Goal: Transaction & Acquisition: Purchase product/service

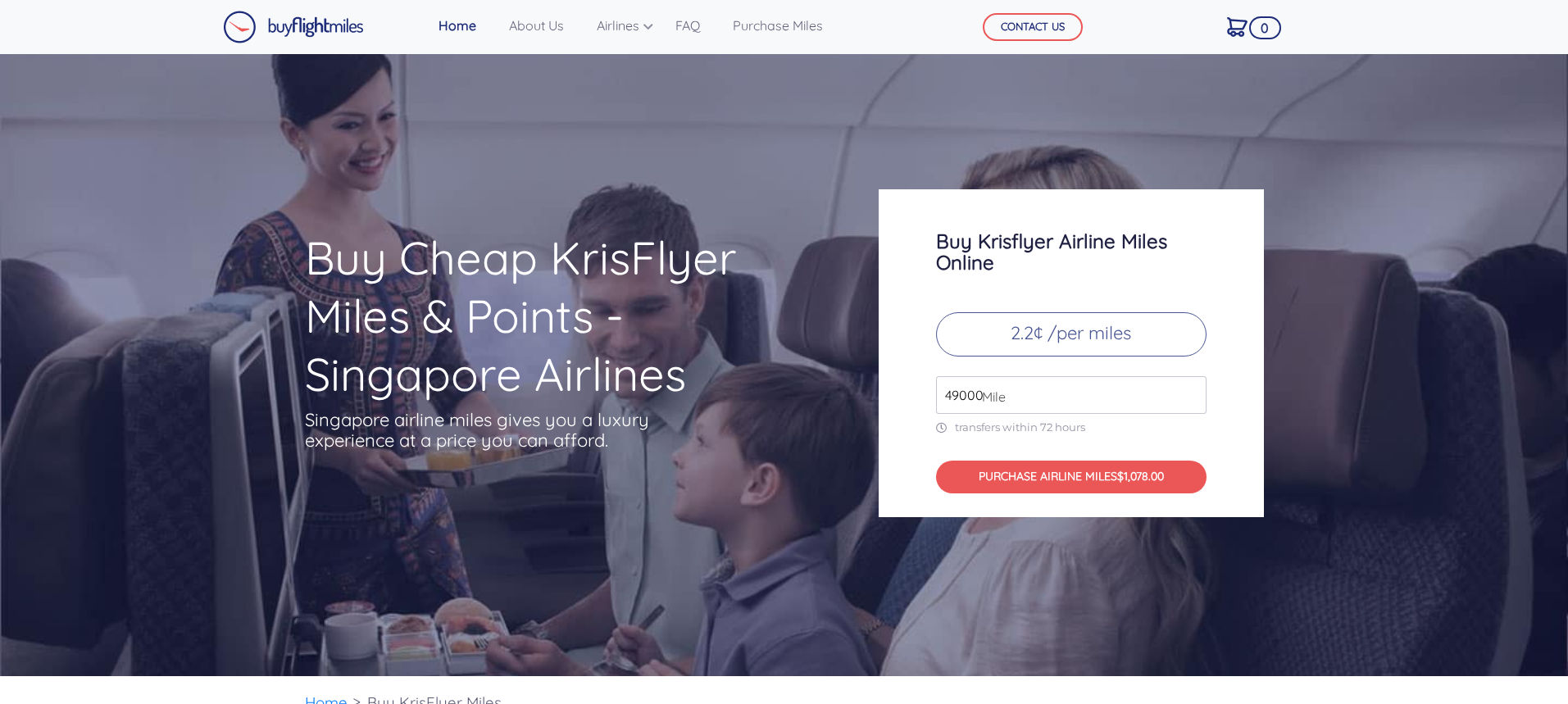
click at [996, 394] on span "Mile" at bounding box center [990, 397] width 32 height 19
drag, startPoint x: 1018, startPoint y: 395, endPoint x: 833, endPoint y: 402, distance: 185.1
click at [833, 402] on div "Buy Cheap KrisFlyer Miles & Points - Singapore Airlines Singapore airline miles…" at bounding box center [785, 353] width 984 height 328
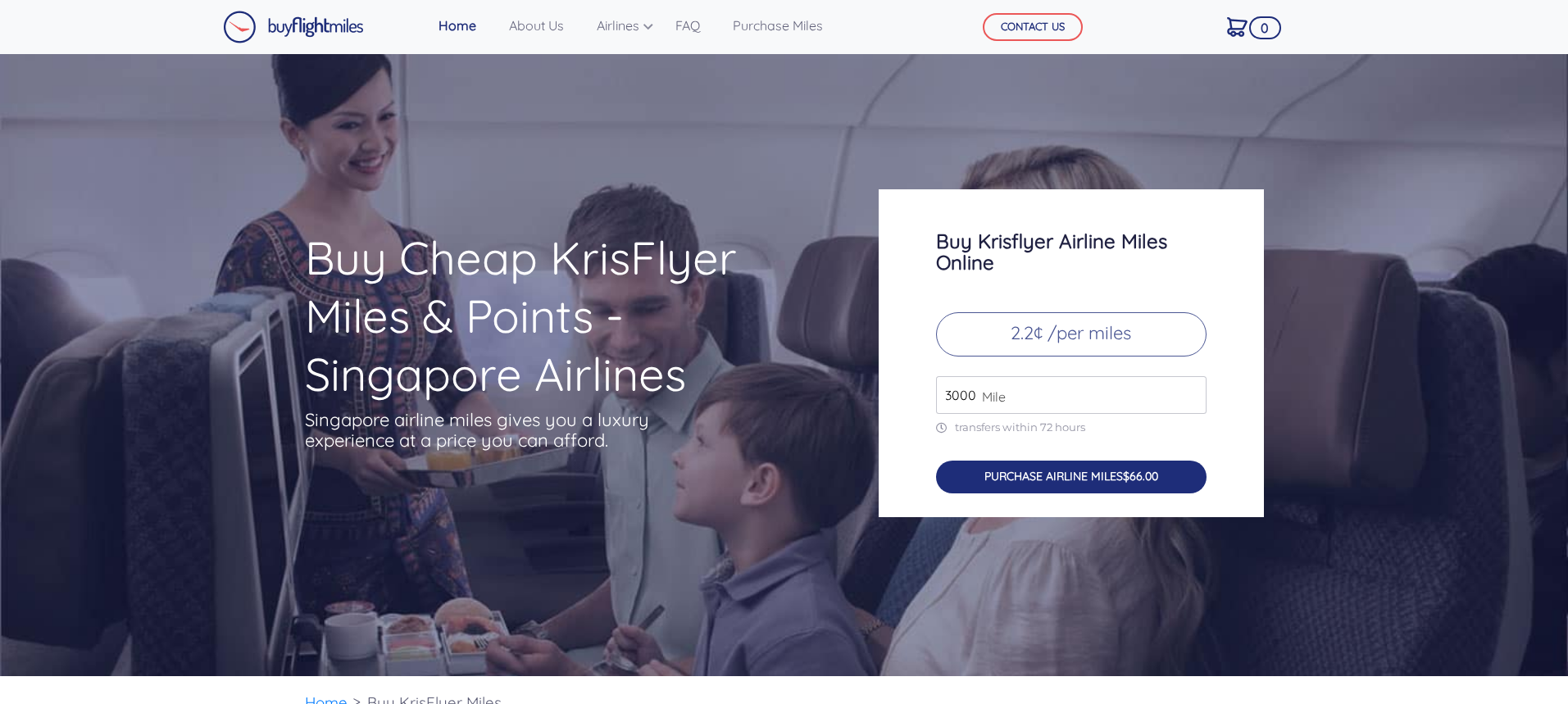
click at [1097, 486] on button "PURCHASE AIRLINE MILES $66.00" at bounding box center [1071, 477] width 271 height 34
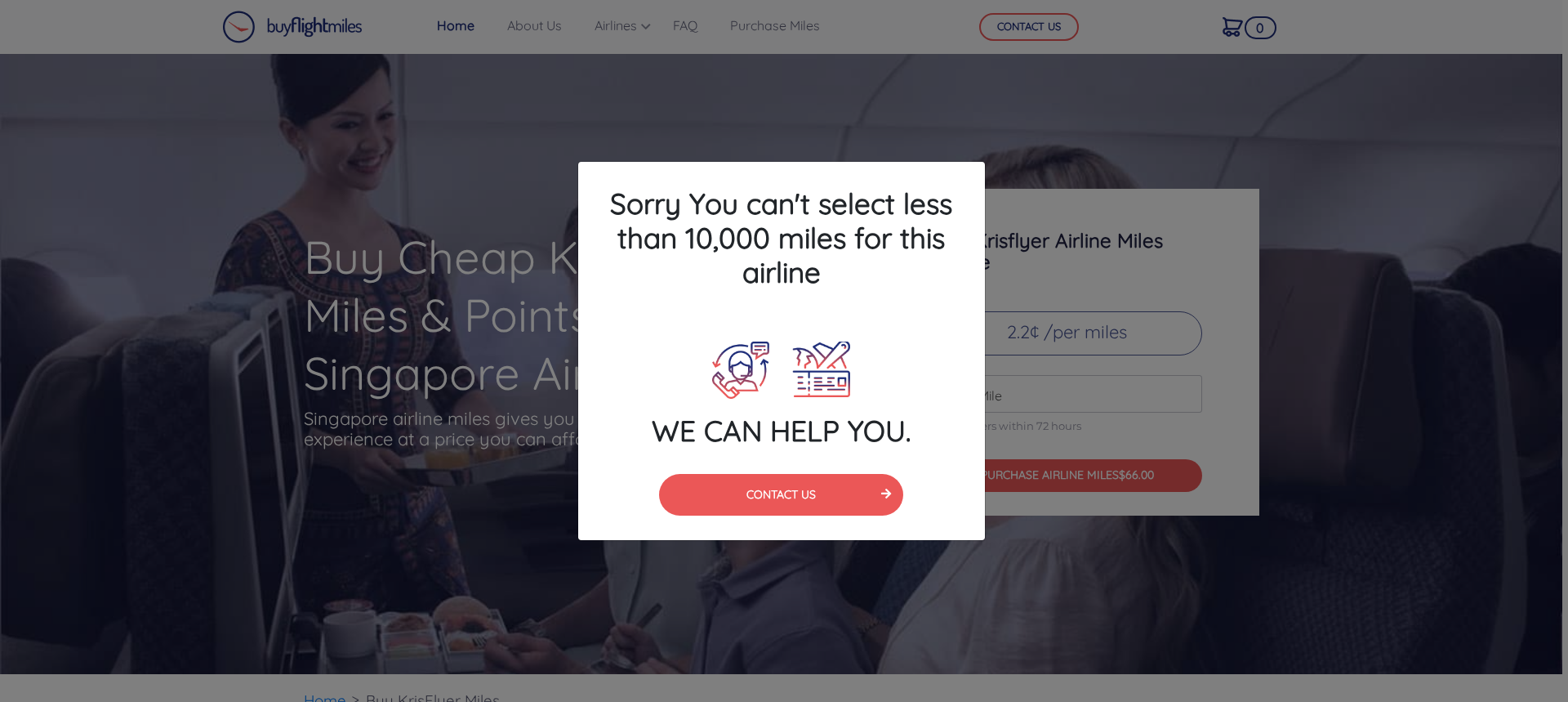
click at [1093, 531] on div "Sorry You can't select less than 10,000 miles for this airline WE CAN HELP YOU.…" at bounding box center [784, 351] width 1568 height 702
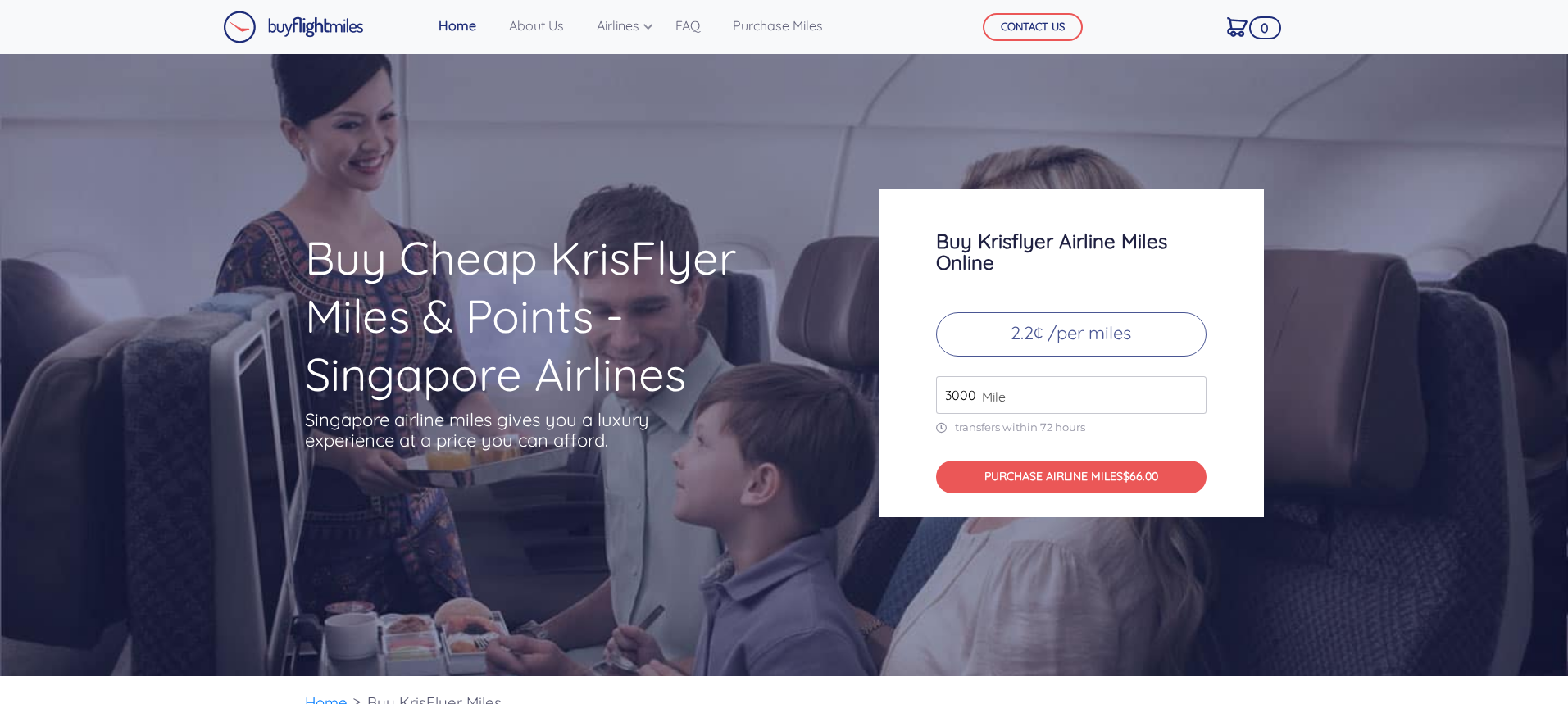
drag, startPoint x: 1008, startPoint y: 399, endPoint x: 841, endPoint y: 417, distance: 168.0
click at [841, 417] on div "Buy Cheap KrisFlyer Miles & Points - Singapore Airlines Singapore airline miles…" at bounding box center [785, 353] width 984 height 328
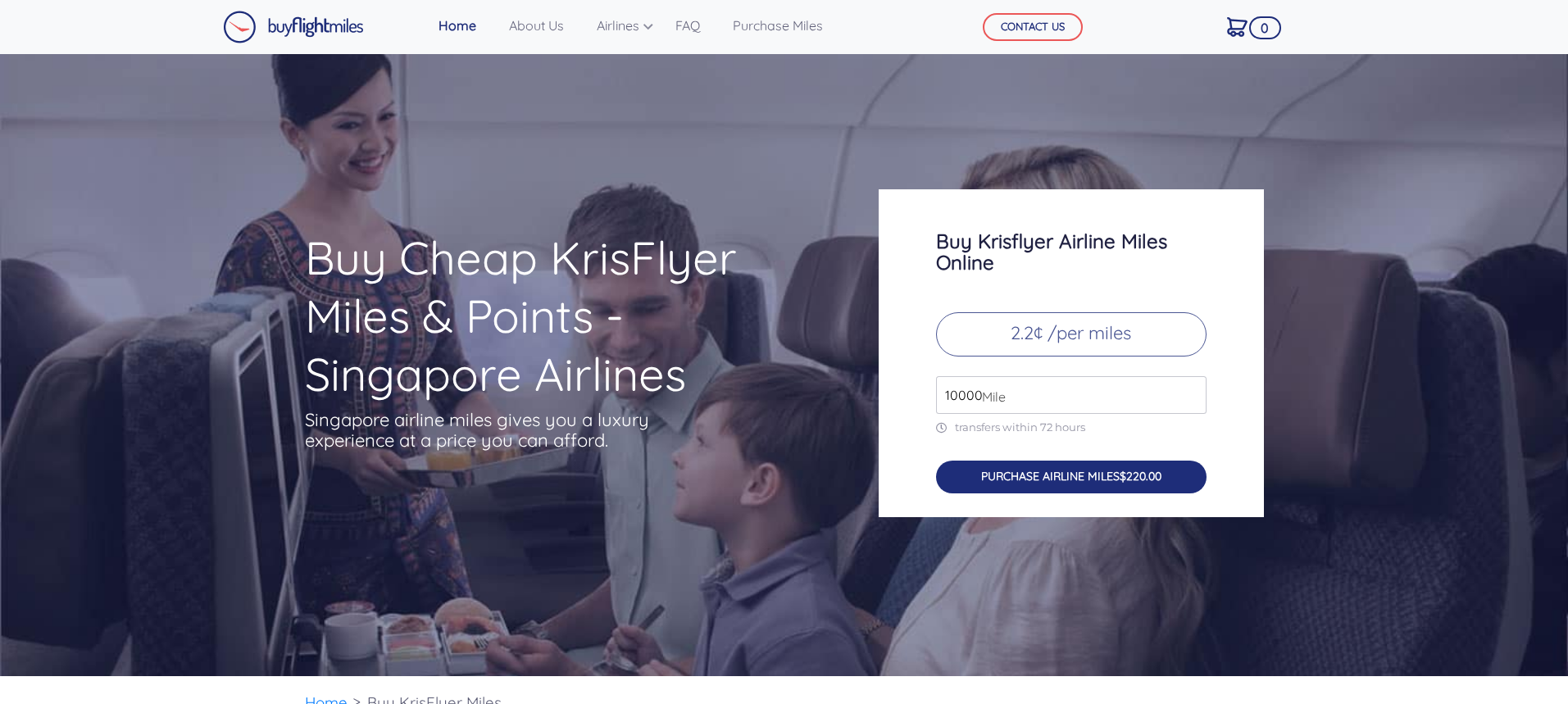
click at [1096, 490] on button "PURCHASE AIRLINE MILES $220.00" at bounding box center [1071, 477] width 271 height 34
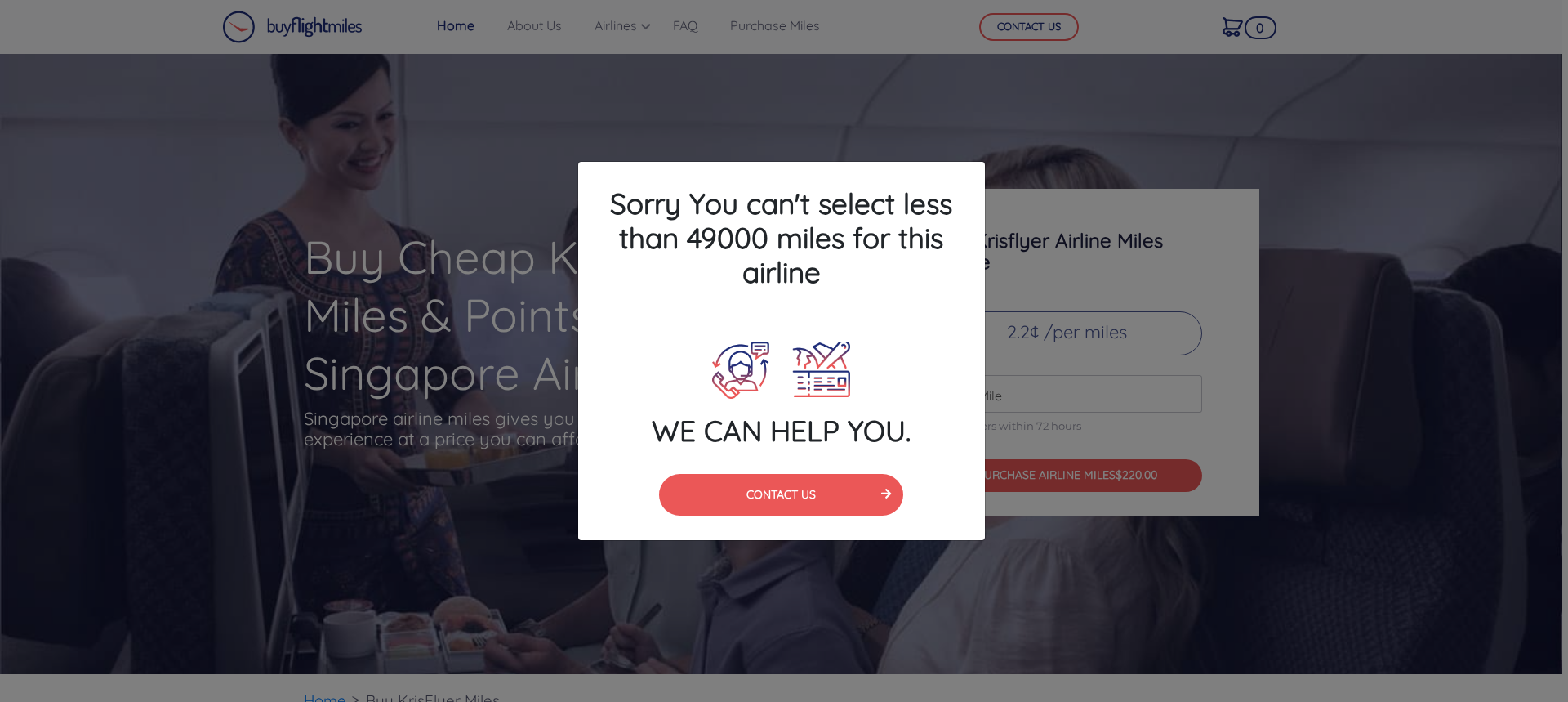
click at [1137, 412] on div "Sorry You can't select less than 49000 miles for this airline WE CAN HELP YOU. …" at bounding box center [784, 351] width 1568 height 702
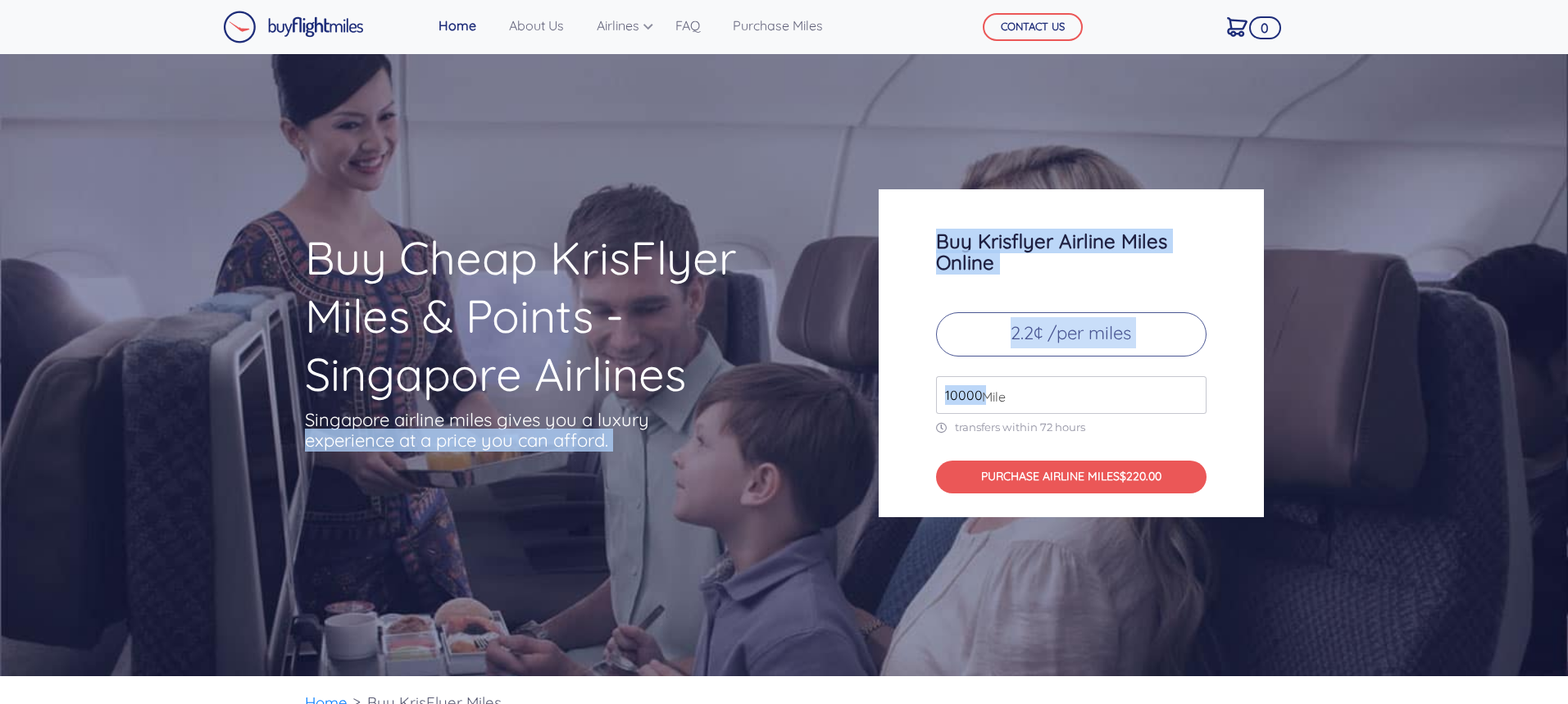
drag, startPoint x: 982, startPoint y: 396, endPoint x: 818, endPoint y: 410, distance: 164.6
click at [818, 410] on div "Buy Cheap KrisFlyer Miles & Points - Singapore Airlines Singapore airline miles…" at bounding box center [785, 353] width 984 height 328
click at [986, 399] on span "Mile" at bounding box center [990, 397] width 32 height 19
click at [980, 394] on span "Mile" at bounding box center [990, 397] width 32 height 19
drag, startPoint x: 983, startPoint y: 399, endPoint x: 801, endPoint y: 409, distance: 182.3
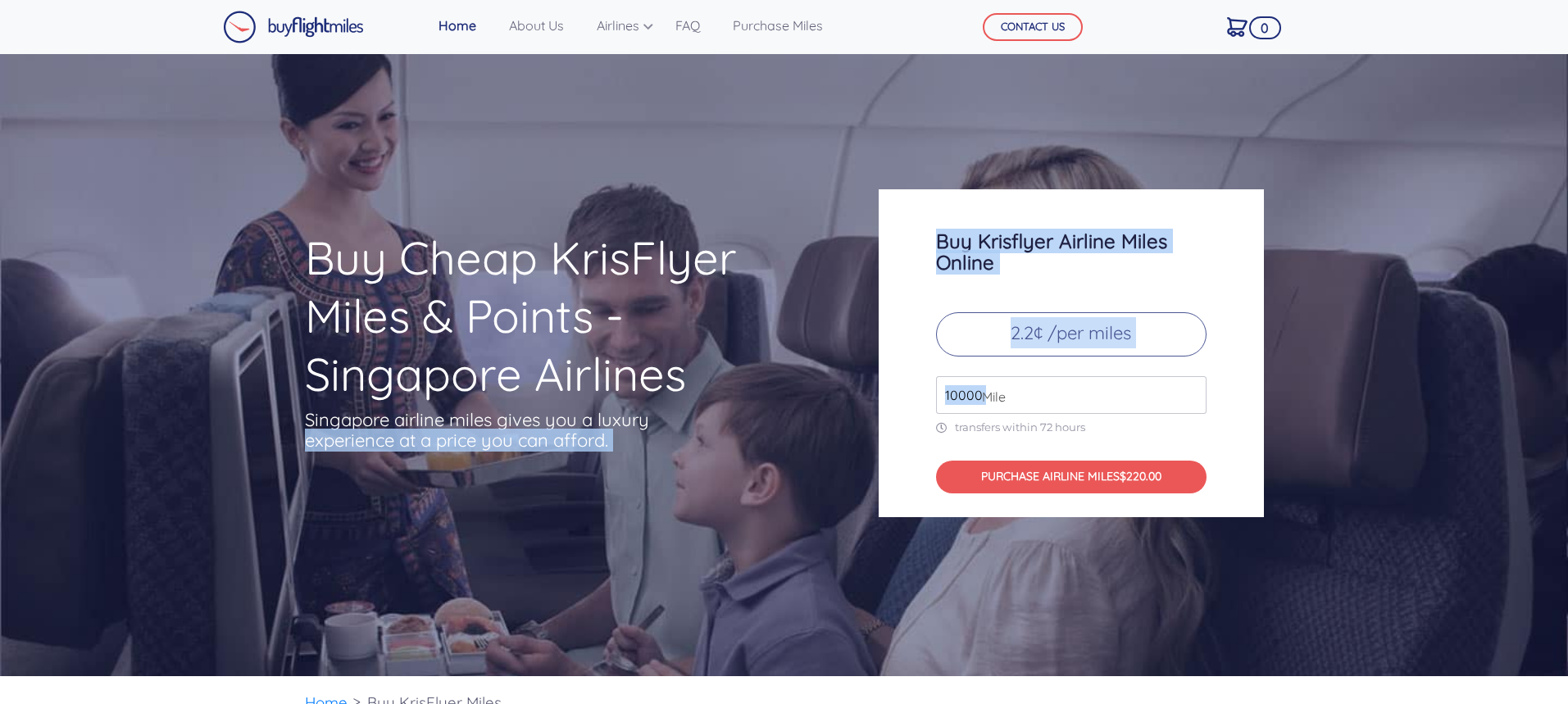
click at [801, 409] on div "Buy Cheap KrisFlyer Miles & Points - Singapore Airlines Singapore airline miles…" at bounding box center [785, 353] width 984 height 328
click at [1030, 400] on input "10000" at bounding box center [1071, 395] width 271 height 38
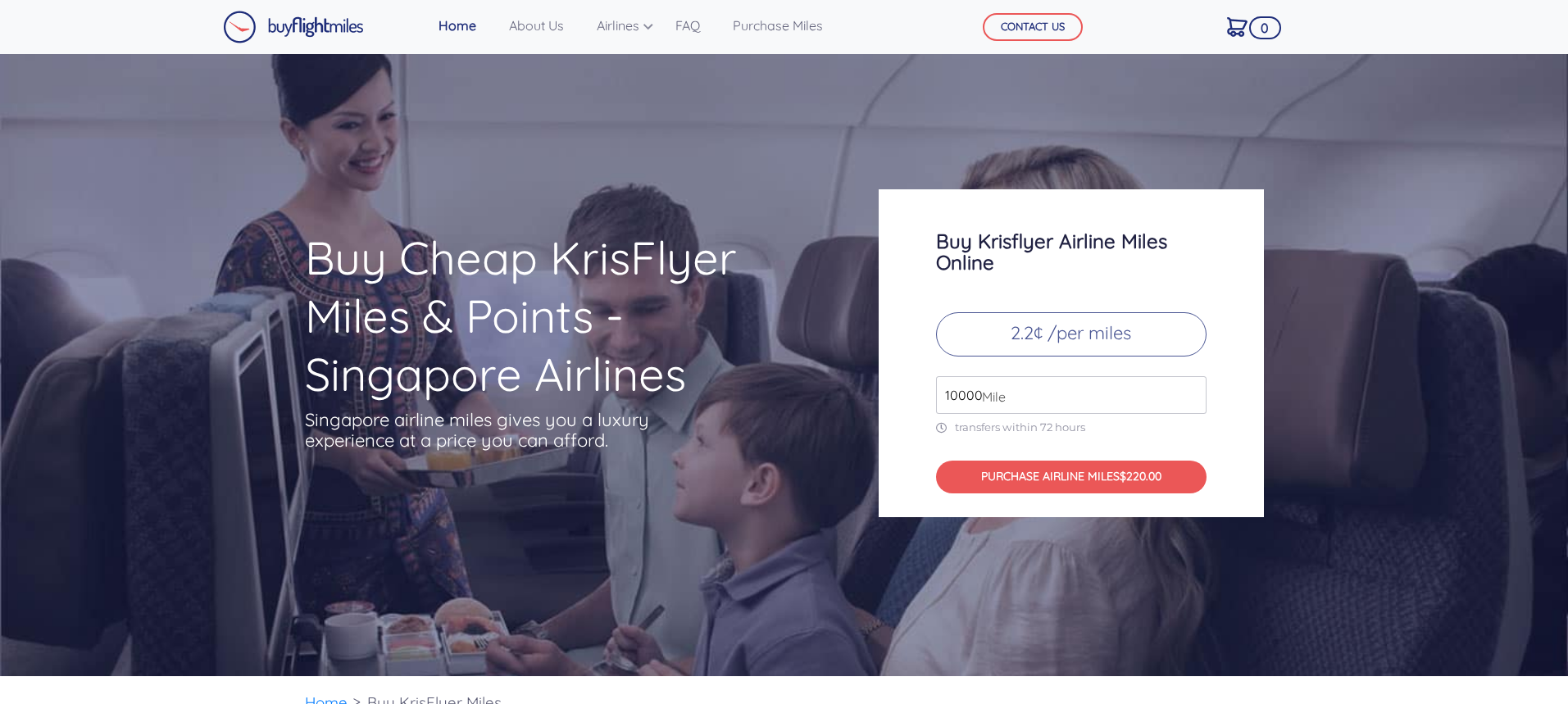
drag, startPoint x: 975, startPoint y: 400, endPoint x: 852, endPoint y: 402, distance: 123.0
click at [852, 402] on div "Buy Cheap KrisFlyer Miles & Points - Singapore Airlines Singapore airline miles…" at bounding box center [785, 353] width 984 height 328
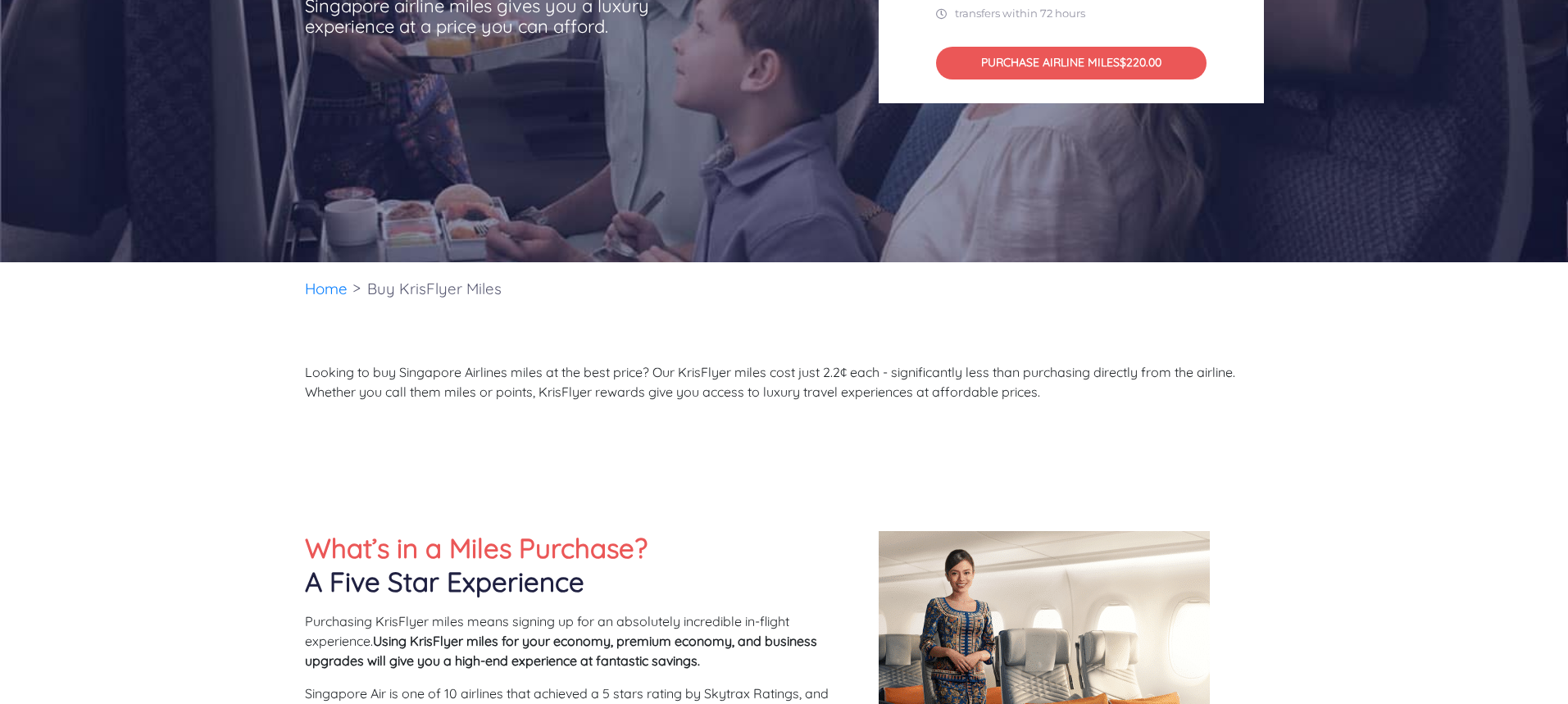
scroll to position [164, 0]
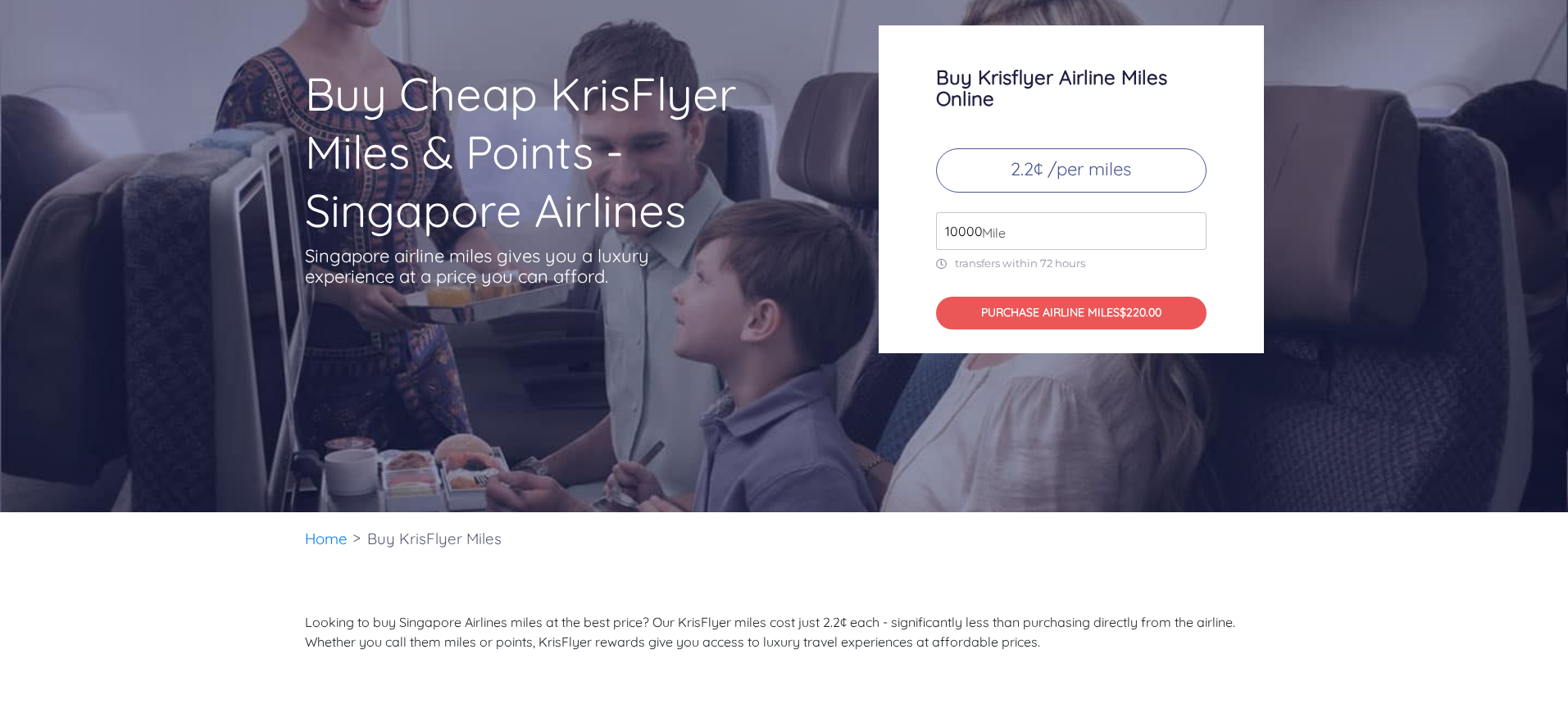
click at [1031, 224] on input "10000" at bounding box center [1071, 231] width 271 height 38
click at [1194, 228] on input "49000" at bounding box center [1071, 231] width 271 height 38
click at [1194, 228] on input "50000" at bounding box center [1071, 231] width 271 height 38
type input "49000"
click at [1191, 240] on input "49000" at bounding box center [1071, 231] width 271 height 38
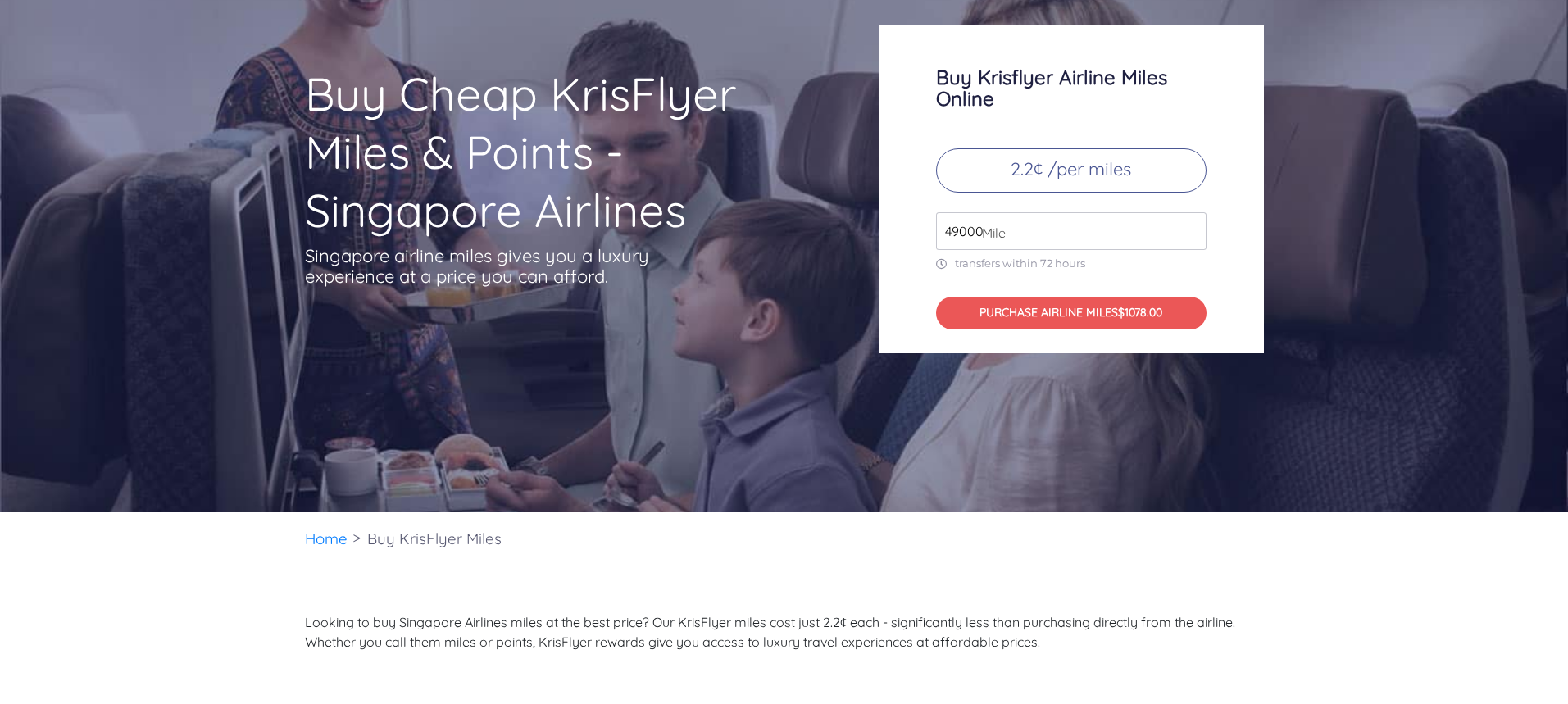
click at [1160, 382] on div "Buy Cheap KrisFlyer Miles & Points - Singapore Airlines Singapore airline miles…" at bounding box center [784, 201] width 1568 height 622
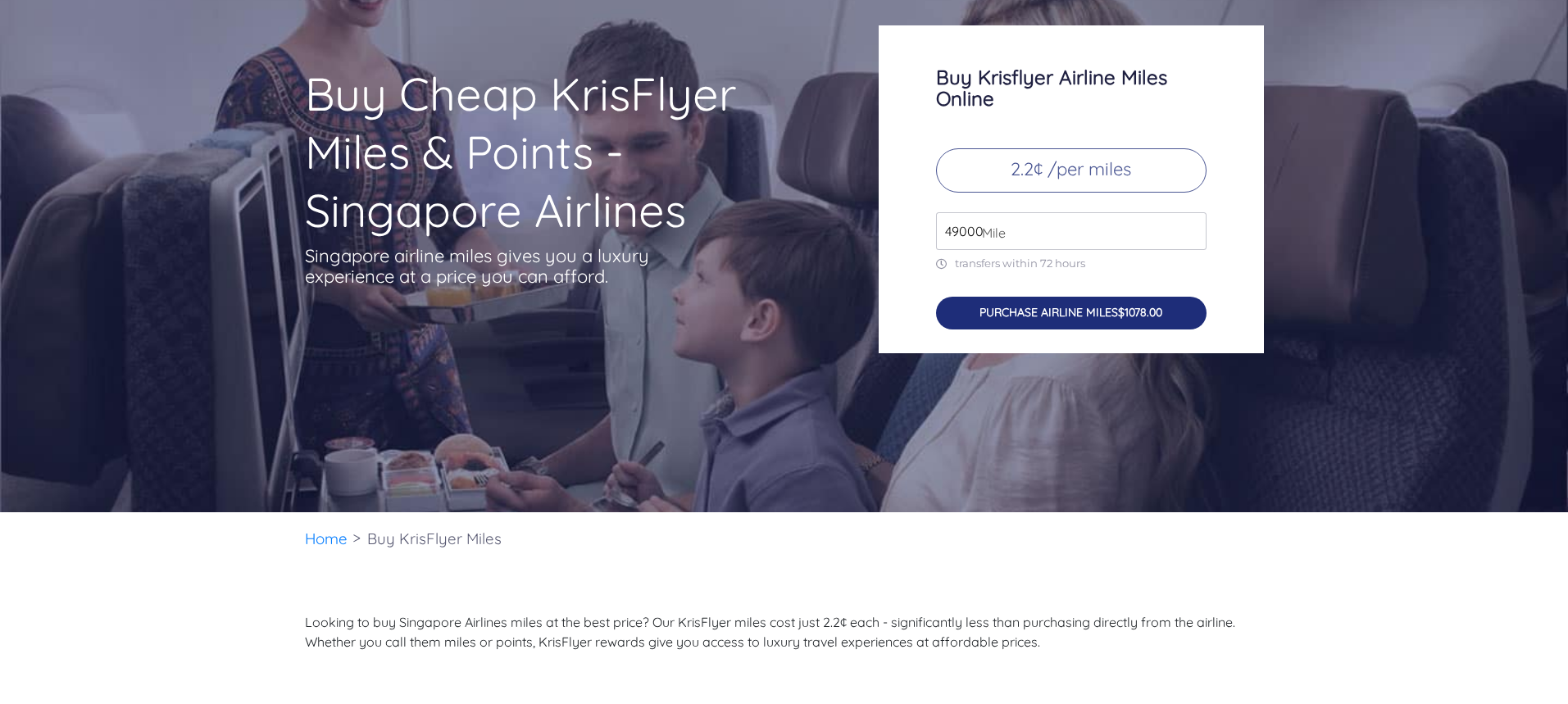
click at [1126, 320] on button "PURCHASE AIRLINE MILES $1078.00" at bounding box center [1071, 313] width 271 height 34
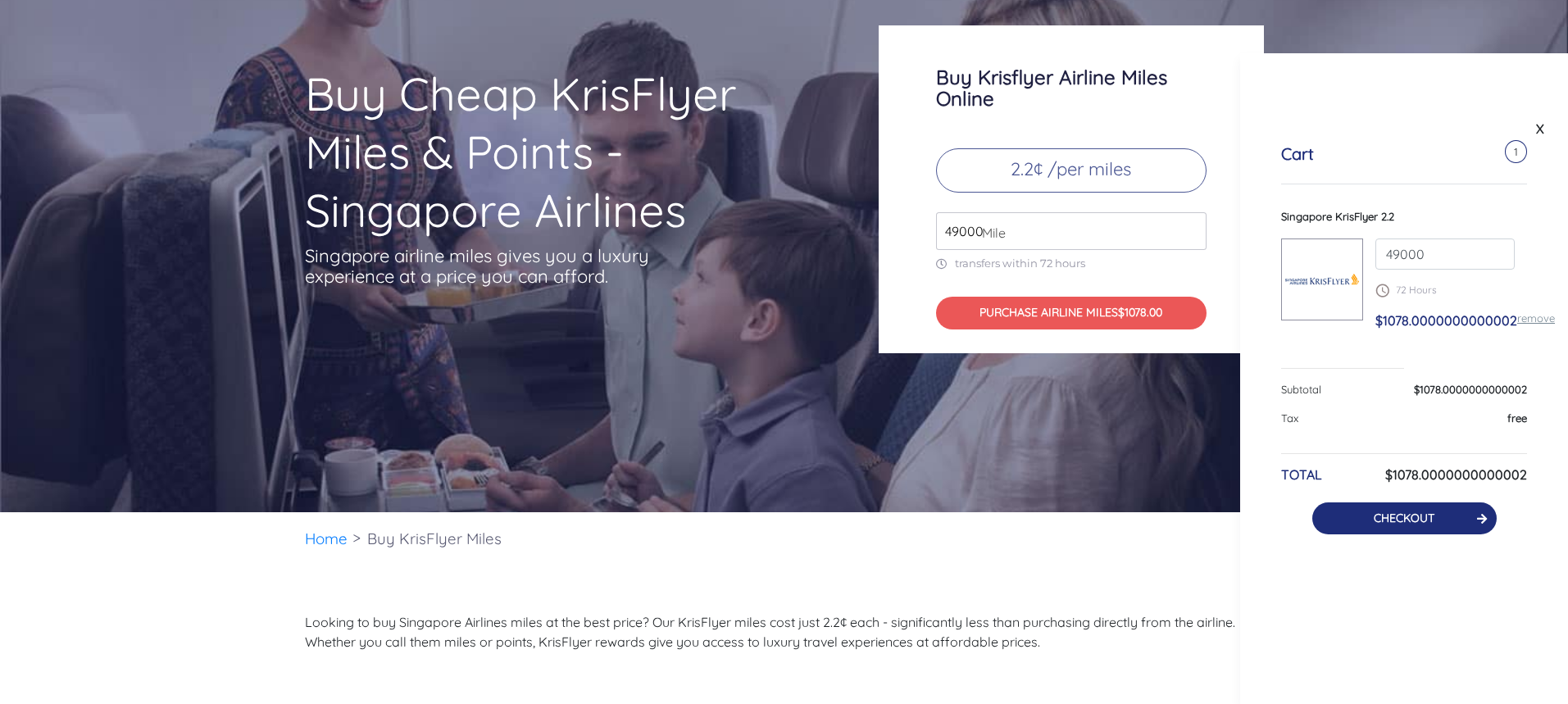
drag, startPoint x: 1455, startPoint y: 520, endPoint x: 1445, endPoint y: 514, distance: 11.7
click at [1455, 521] on button "CHECKOUT" at bounding box center [1405, 518] width 184 height 32
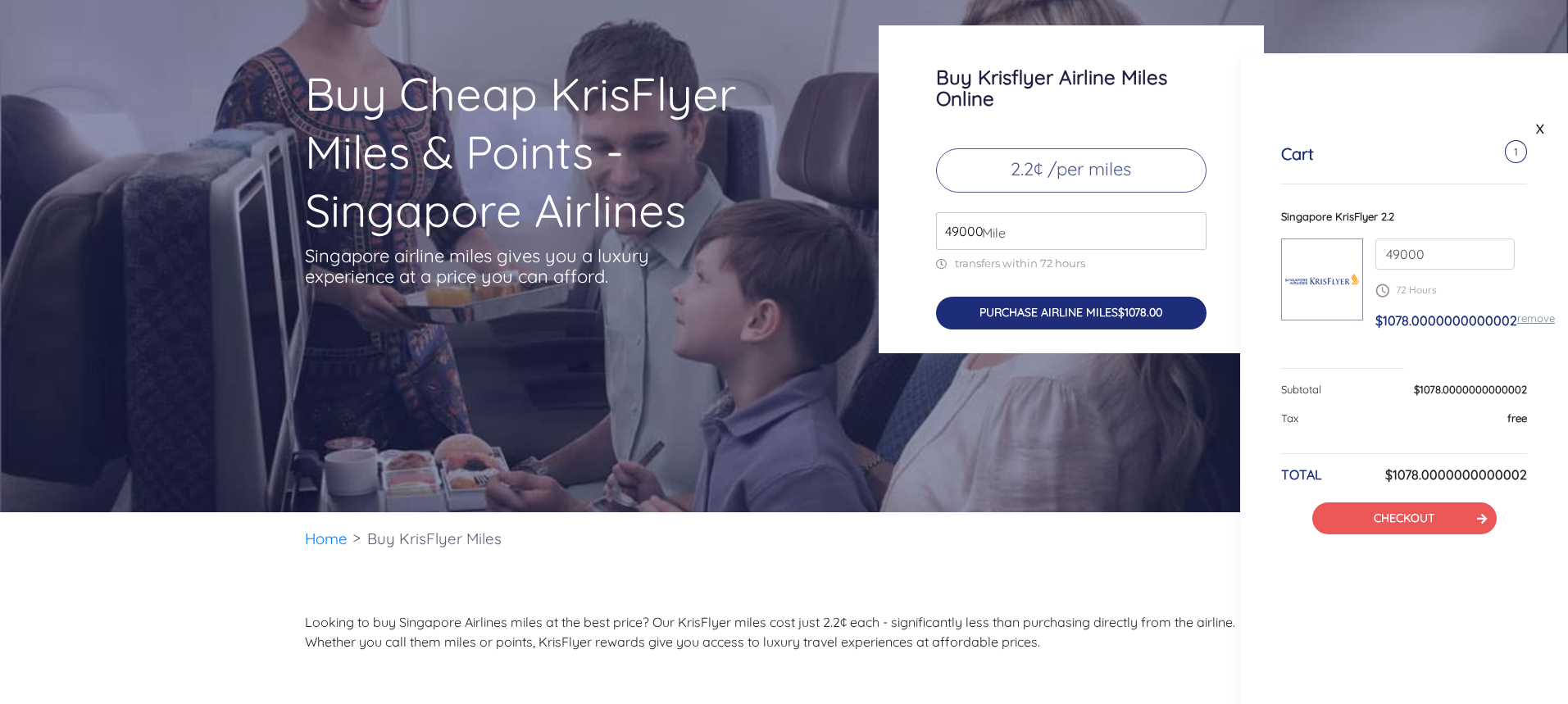
click at [1088, 301] on button "PURCHASE AIRLINE MILES $1078.00" at bounding box center [1071, 313] width 271 height 34
click at [1098, 309] on button "PURCHASE AIRLINE MILES $1078.00" at bounding box center [1071, 313] width 271 height 34
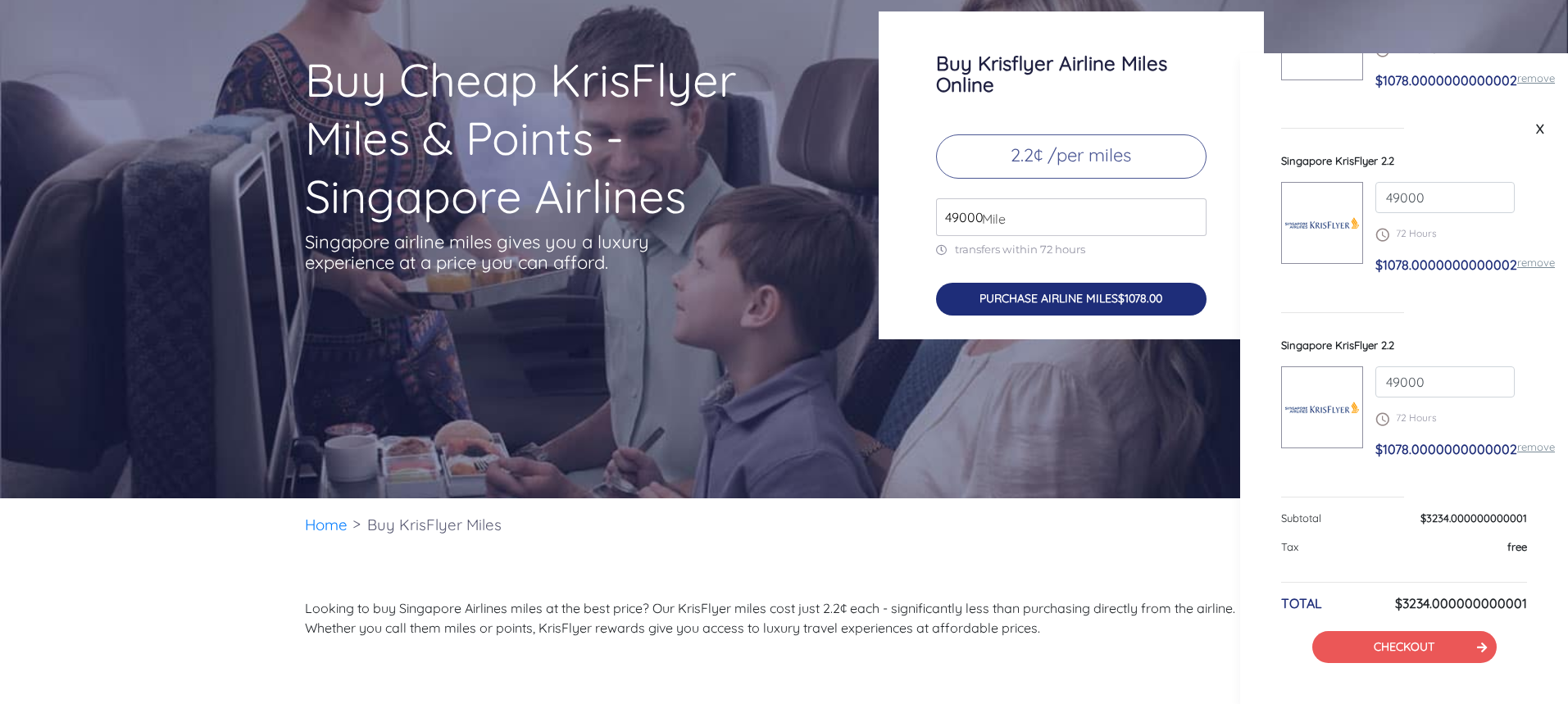
scroll to position [409, 0]
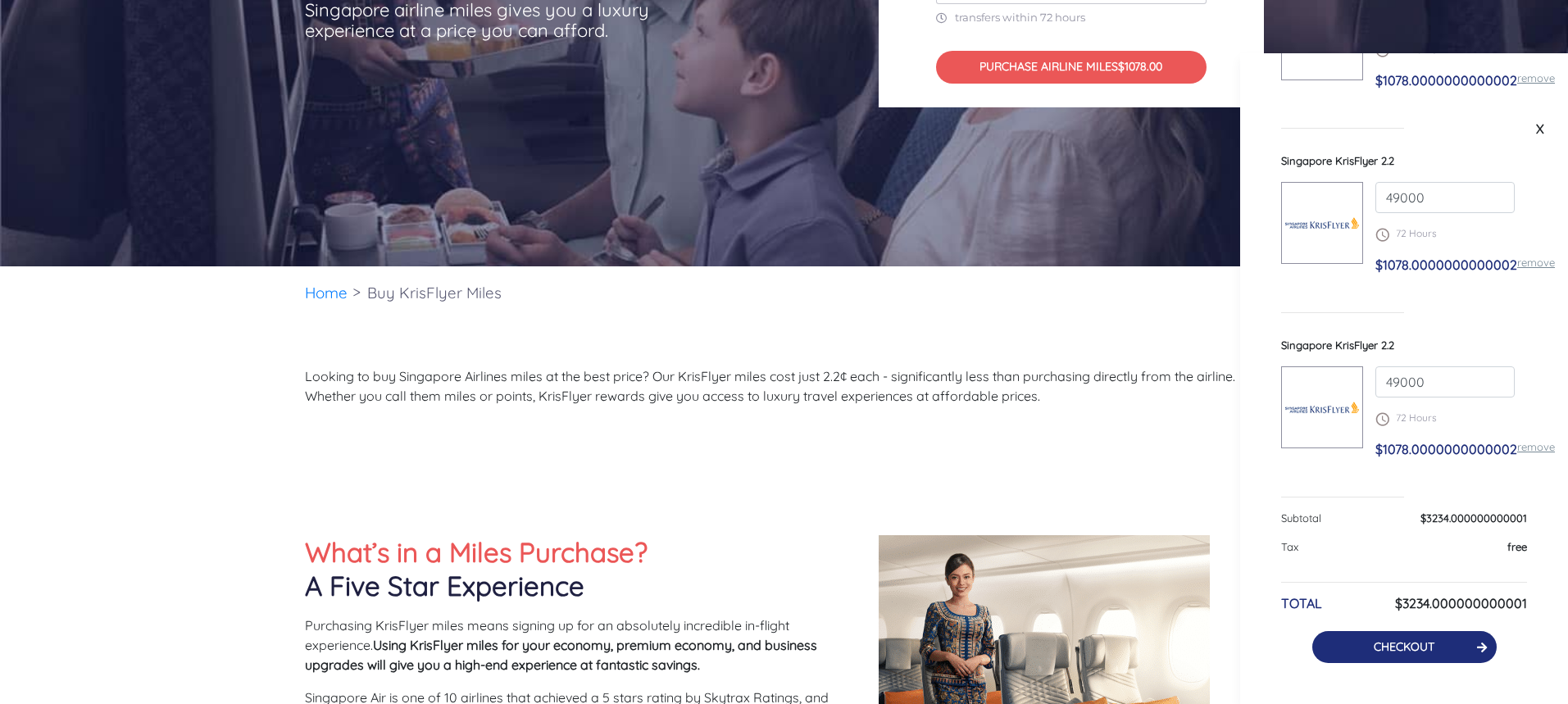
click at [1462, 635] on button "CHECKOUT" at bounding box center [1405, 647] width 184 height 32
